Goal: Information Seeking & Learning: Learn about a topic

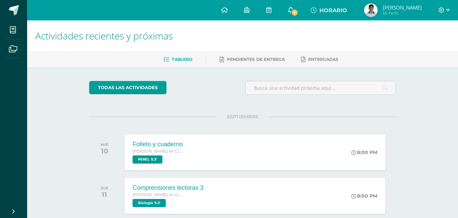
click at [302, 9] on link "1" at bounding box center [291, 10] width 22 height 20
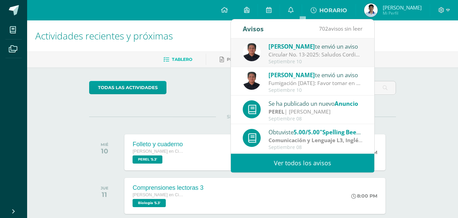
click at [111, 126] on div "SEPTIEMBRE MIÉ 10 Folleto y cuaderno Quinto Bachillerato en Ciencias y Letras P…" at bounding box center [242, 143] width 307 height 55
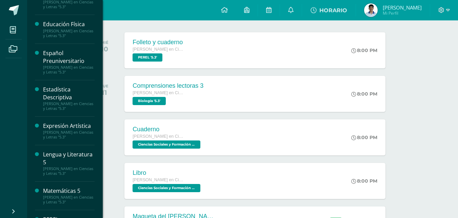
scroll to position [68, 0]
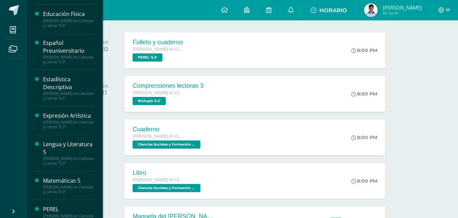
click at [59, 57] on div "[PERSON_NAME] en Ciencias y Letras "5.3"" at bounding box center [69, 60] width 52 height 10
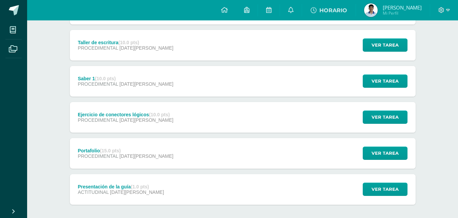
scroll to position [136, 0]
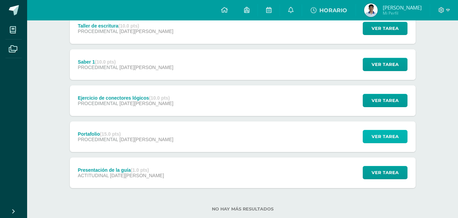
click at [375, 137] on span "Ver tarea" at bounding box center [385, 136] width 27 height 13
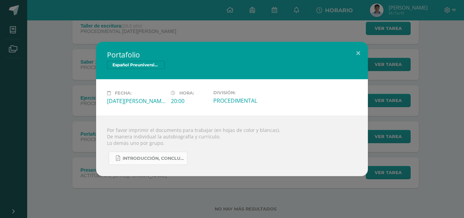
click at [157, 152] on link "Introducción, conclusión,objetivos, biografía, autobiografía .pdf" at bounding box center [148, 157] width 79 height 13
click at [358, 51] on button at bounding box center [357, 53] width 19 height 23
